Goal: Task Accomplishment & Management: Manage account settings

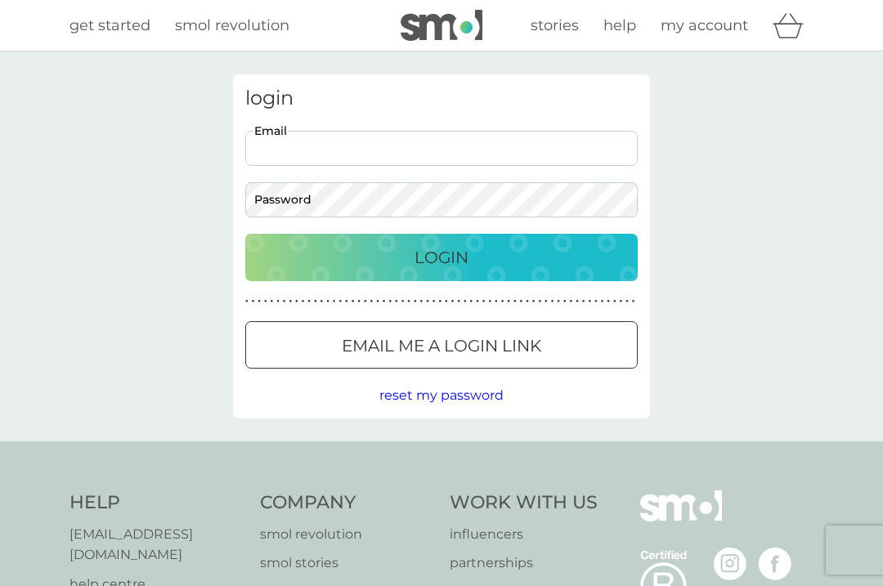
type input "alisonlobban@yahoo.co.uk"
click at [441, 257] on button "Login" at bounding box center [441, 257] width 392 height 47
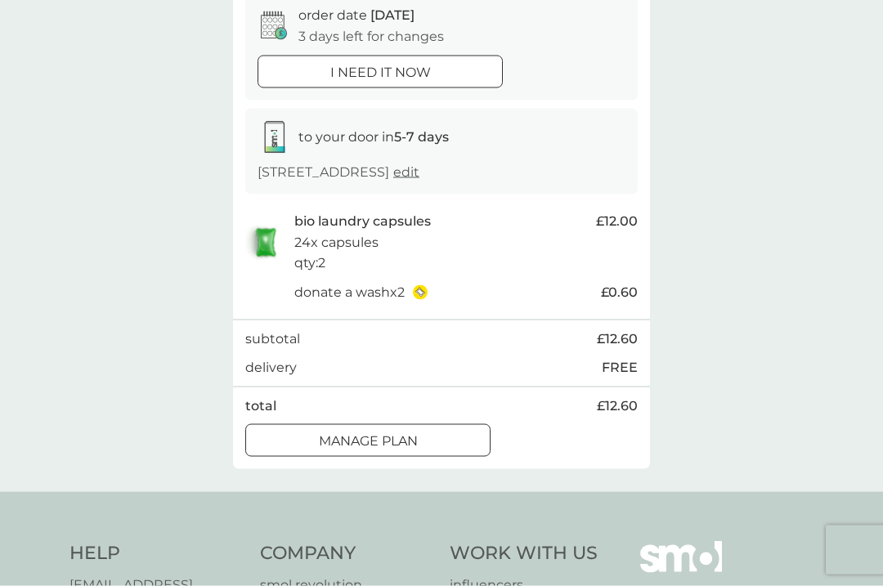
scroll to position [163, 0]
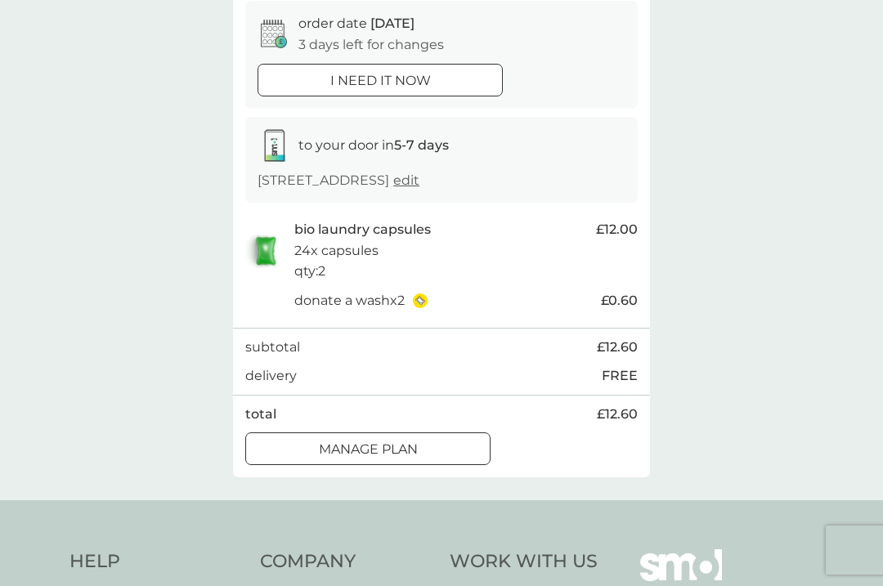
click at [382, 459] on div at bounding box center [367, 449] width 59 height 17
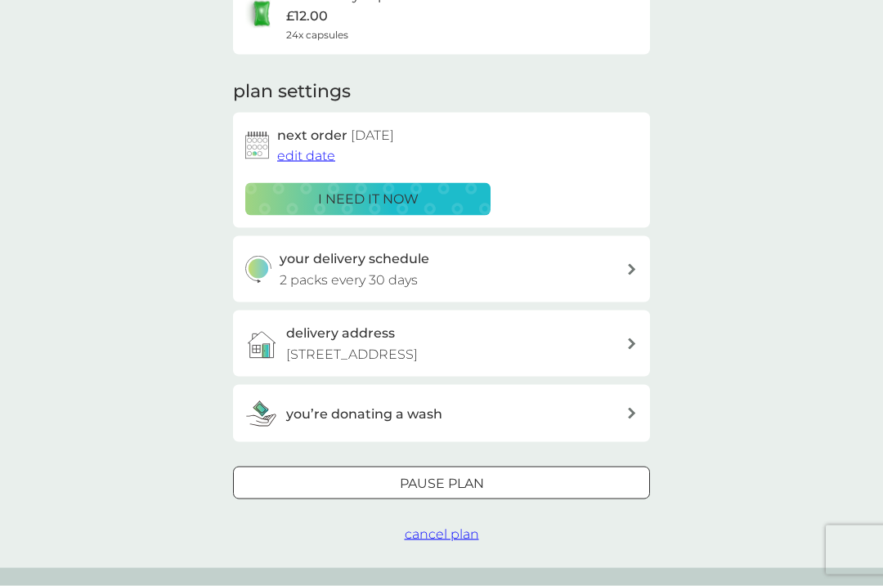
scroll to position [191, 0]
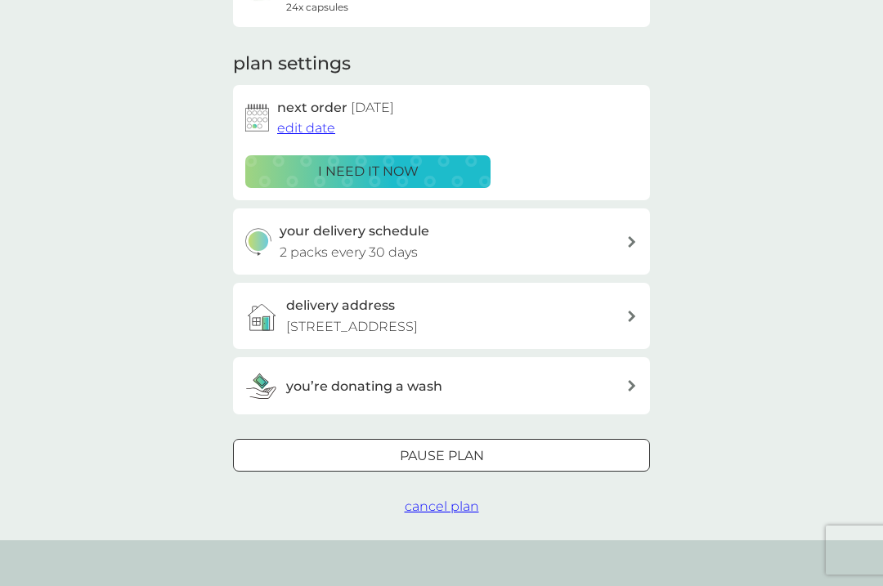
click at [442, 453] on div at bounding box center [442, 455] width 6 height 6
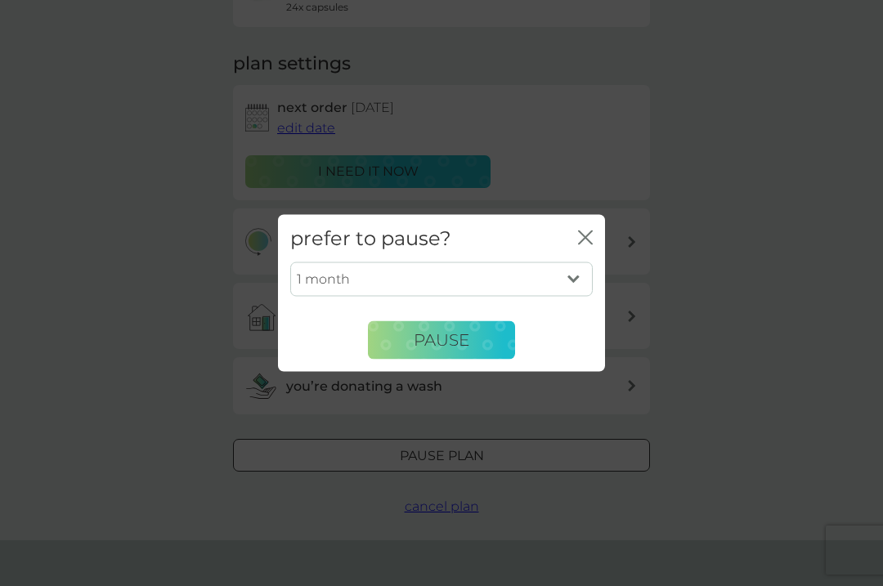
click at [573, 297] on select "1 month 2 months 3 months 4 months 5 months 6 months" at bounding box center [441, 279] width 302 height 34
select select "3"
click at [450, 350] on span "Pause" at bounding box center [442, 340] width 56 height 20
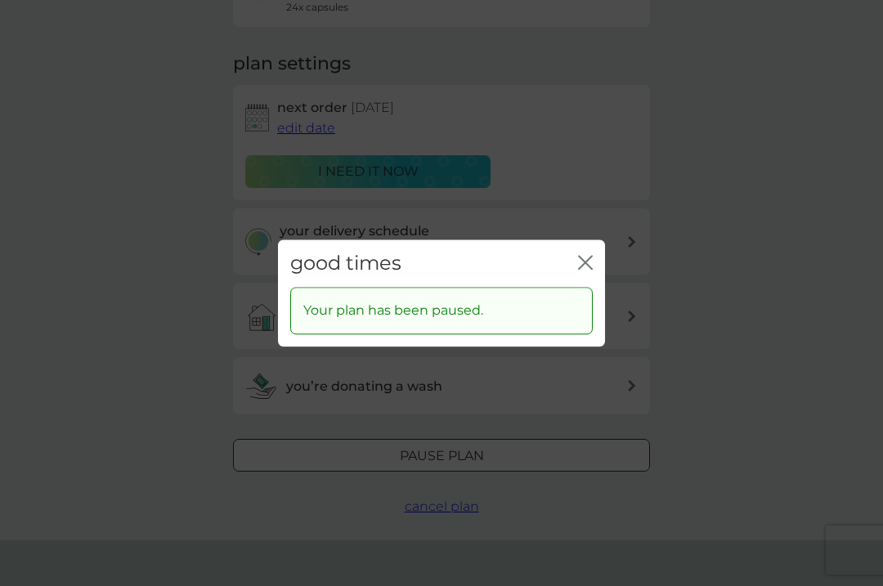
click at [586, 270] on icon "close" at bounding box center [585, 262] width 15 height 15
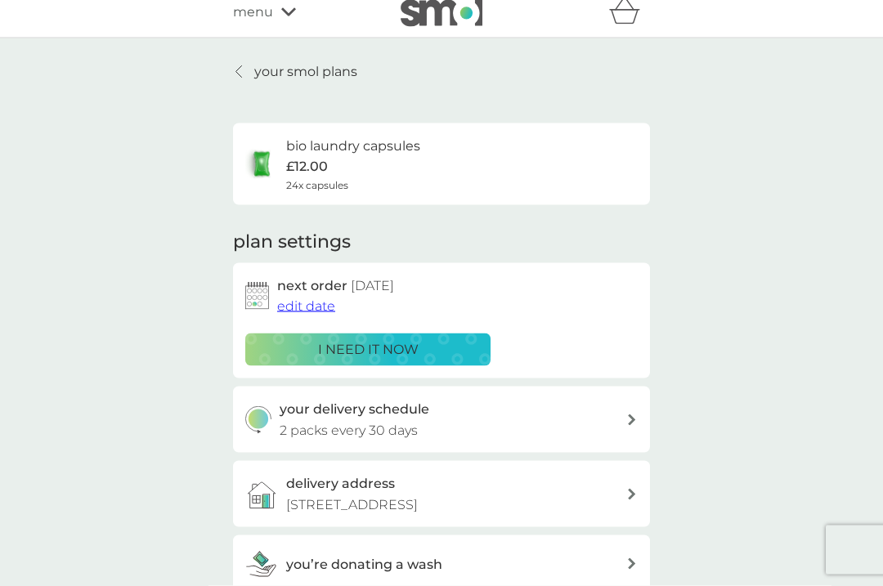
scroll to position [0, 0]
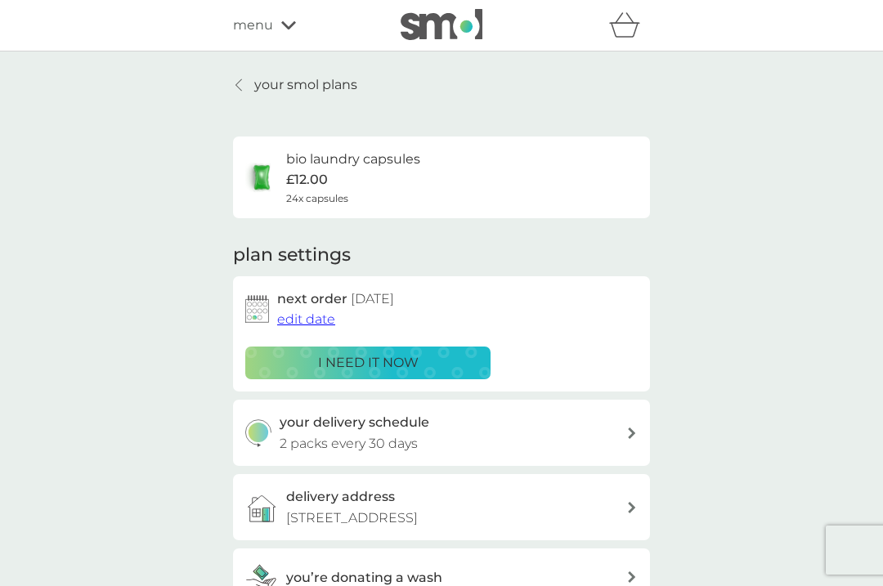
click at [289, 89] on p "your smol plans" at bounding box center [305, 84] width 103 height 21
